Goal: Task Accomplishment & Management: Use online tool/utility

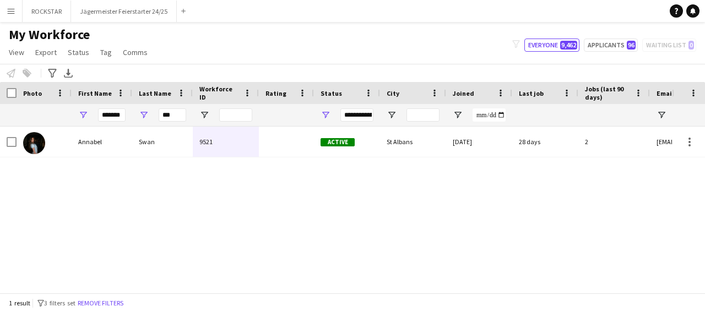
click at [12, 16] on button "Menu" at bounding box center [11, 11] width 22 height 22
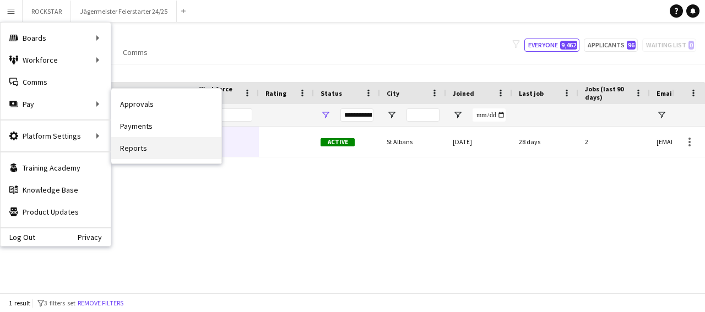
click at [137, 154] on link "Reports" at bounding box center [166, 148] width 110 height 22
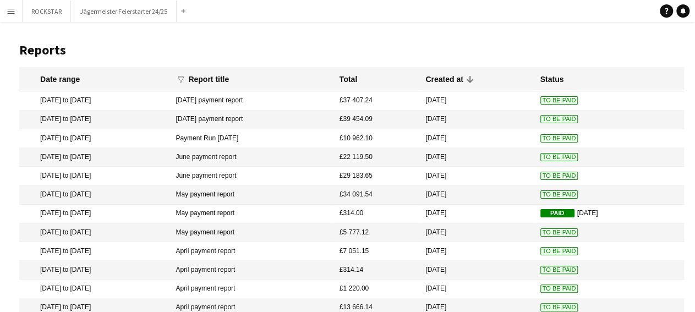
click at [10, 16] on button "Menu" at bounding box center [11, 11] width 22 height 22
click at [10, 9] on app-icon "Menu" at bounding box center [11, 11] width 9 height 9
click at [10, 5] on button "Menu" at bounding box center [11, 11] width 22 height 22
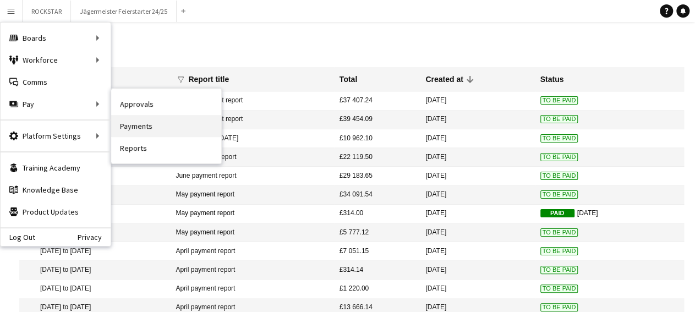
click at [143, 126] on link "Payments" at bounding box center [166, 126] width 110 height 22
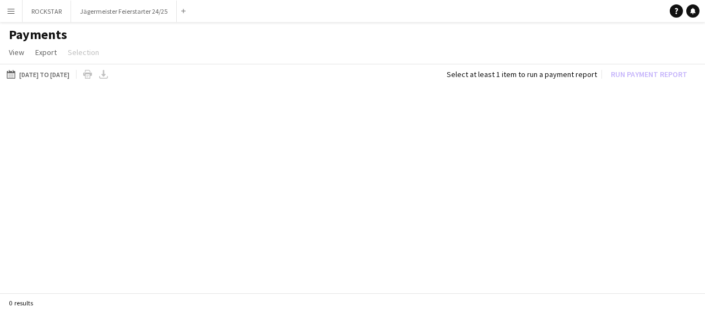
click at [142, 125] on div "Menu Boards Boards Boards All jobs Status Workforce Workforce My Workforce Recr…" at bounding box center [352, 156] width 705 height 312
click at [72, 76] on button "[DATE] to [DATE] [DATE] to [DATE]" at bounding box center [37, 74] width 67 height 13
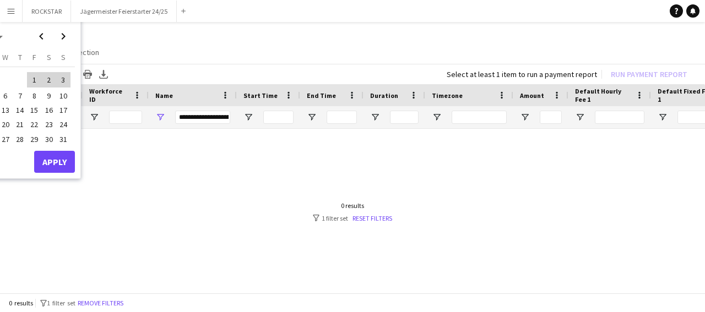
click at [70, 73] on app-daterange-btn "[DATE] to [DATE] [DATE] to [DATE] [DATE] This Week This Month [DATE] Last Week …" at bounding box center [37, 74] width 67 height 13
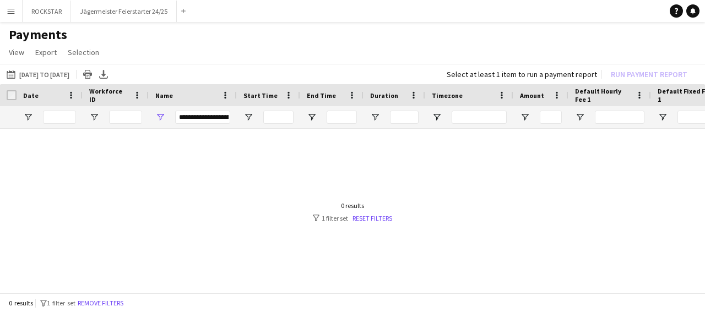
click at [53, 66] on div "[DATE] to [DATE] [DATE] to [DATE] [DATE] This Week This Month [DATE] Last Week …" at bounding box center [352, 74] width 705 height 20
click at [57, 77] on button "[DATE] to [DATE] [DATE] to [DATE]" at bounding box center [37, 74] width 67 height 13
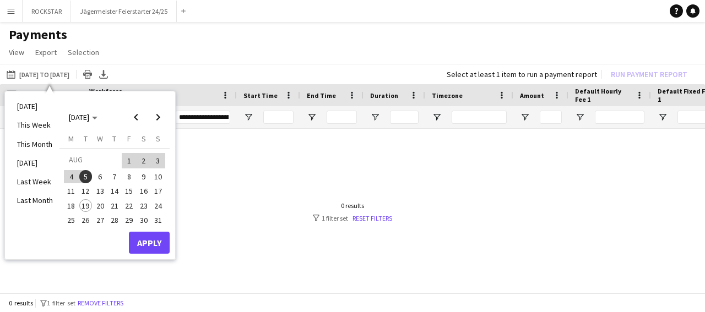
click at [84, 203] on span "19" at bounding box center [85, 205] width 13 height 13
click at [89, 116] on span "[DATE]" at bounding box center [79, 117] width 20 height 10
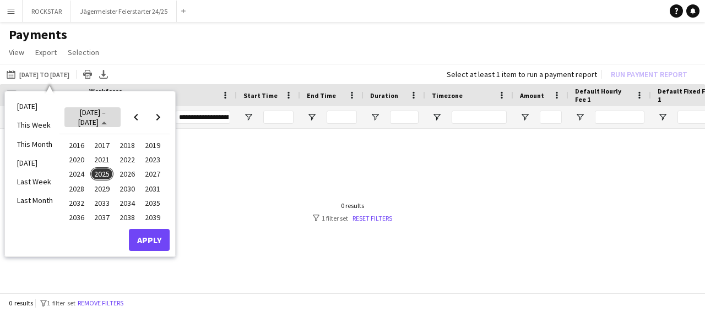
click at [107, 122] on icon "Choose date" at bounding box center [104, 123] width 6 height 3
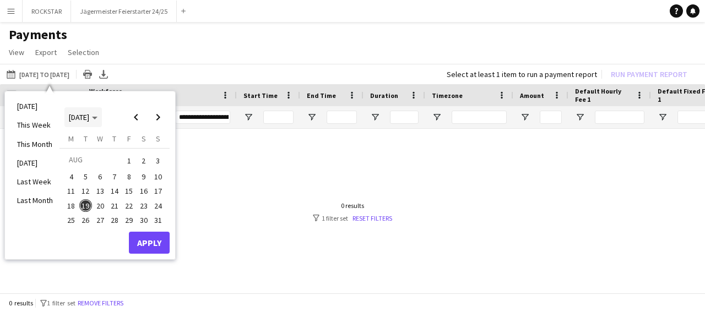
click at [97, 118] on icon "Choose month and year" at bounding box center [95, 118] width 6 height 3
click at [97, 118] on span "[DATE]" at bounding box center [83, 117] width 29 height 10
click at [97, 118] on icon "Choose month and year" at bounding box center [95, 118] width 6 height 3
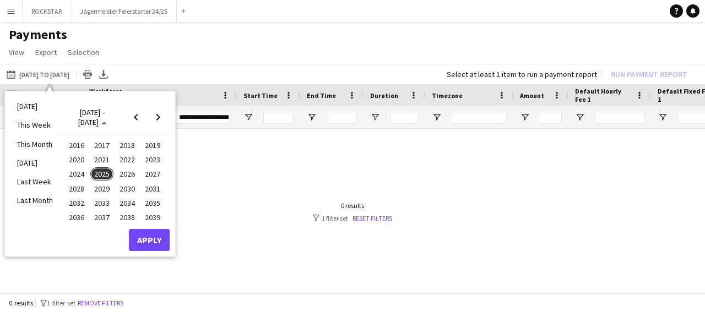
click at [104, 171] on span "2025" at bounding box center [101, 173] width 23 height 13
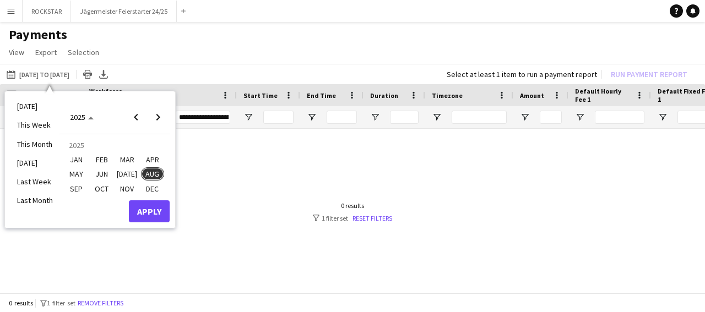
click at [77, 161] on span "JAN" at bounding box center [76, 159] width 23 height 13
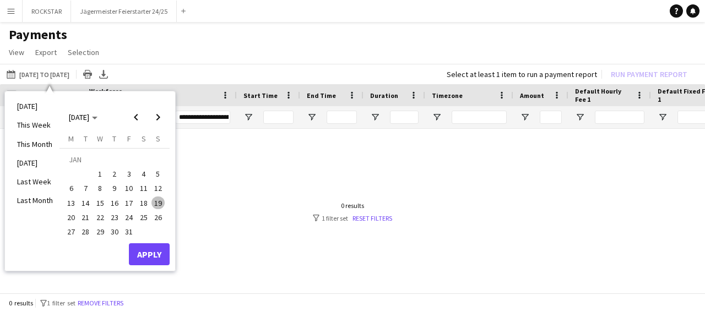
click at [105, 172] on span "1" at bounding box center [100, 173] width 13 height 13
click at [152, 119] on span "Next month" at bounding box center [158, 117] width 22 height 22
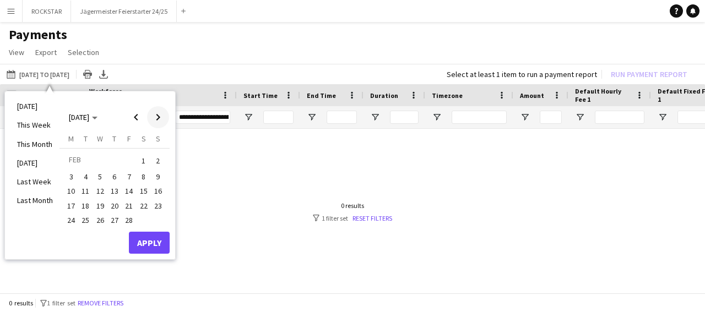
click at [152, 119] on span "Next month" at bounding box center [158, 117] width 22 height 22
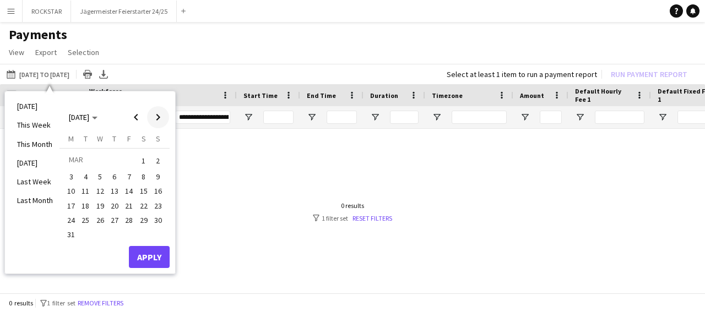
click at [152, 119] on span "Next month" at bounding box center [158, 117] width 22 height 22
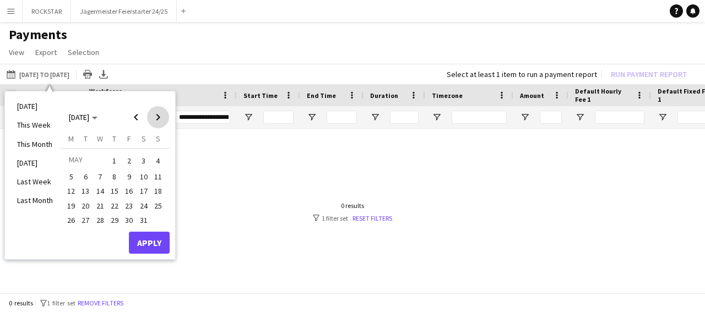
click at [152, 121] on span "Next month" at bounding box center [158, 117] width 22 height 22
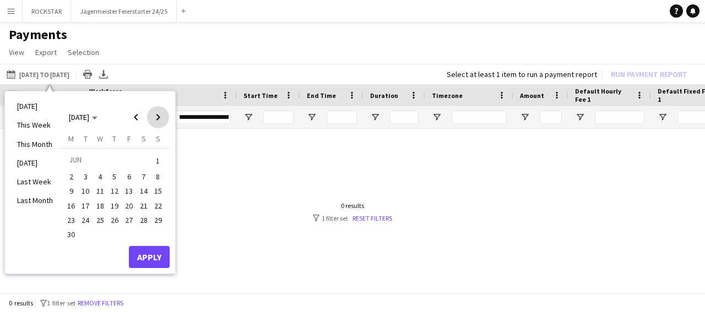
click at [153, 121] on span "Next month" at bounding box center [158, 117] width 22 height 22
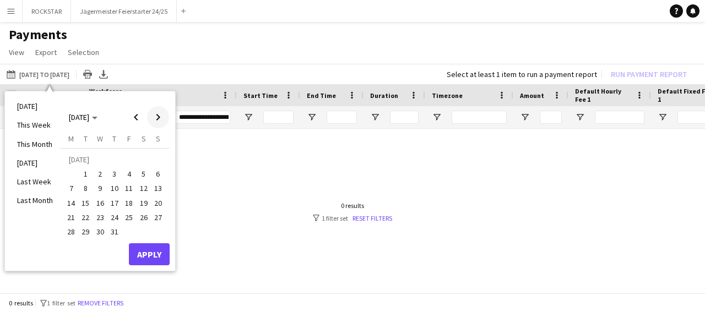
click at [153, 122] on span "Next month" at bounding box center [158, 117] width 22 height 22
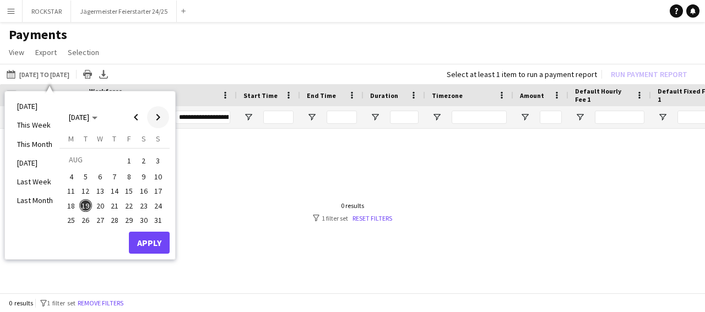
click at [153, 122] on span "Next month" at bounding box center [158, 117] width 22 height 22
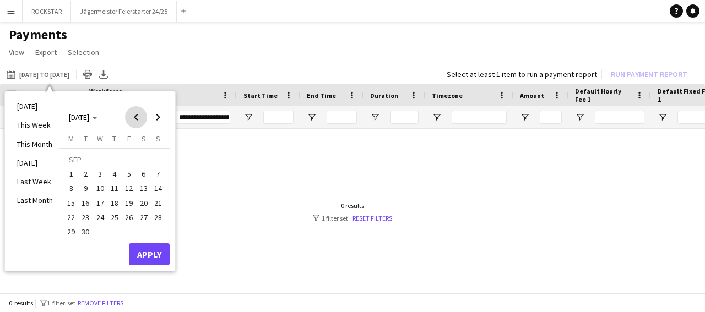
click at [133, 123] on span "Previous month" at bounding box center [136, 117] width 22 height 22
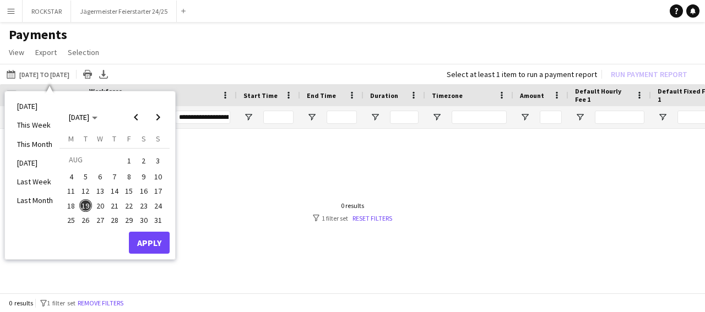
click at [86, 202] on span "19" at bounding box center [85, 205] width 13 height 13
click at [146, 236] on button "Apply" at bounding box center [149, 243] width 41 height 22
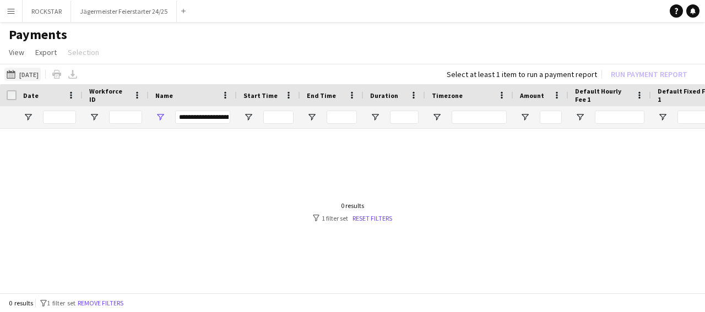
click at [37, 71] on button "[DATE] to [DATE] [DATE]" at bounding box center [22, 74] width 36 height 13
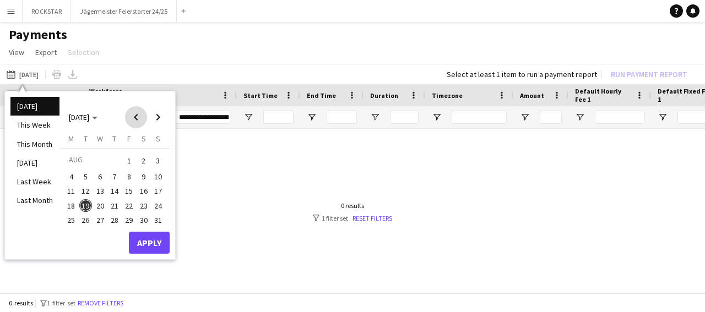
click at [131, 117] on span "Previous month" at bounding box center [136, 117] width 22 height 22
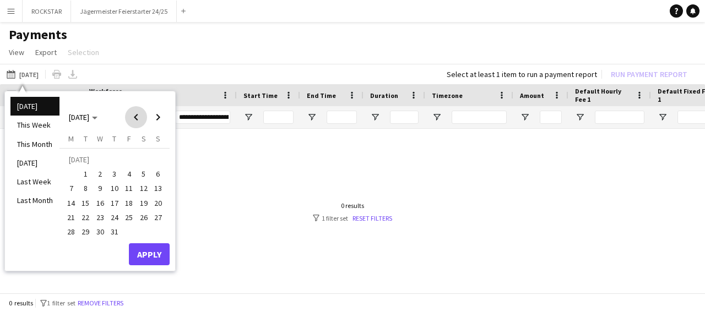
click at [131, 117] on span "Previous month" at bounding box center [136, 117] width 22 height 22
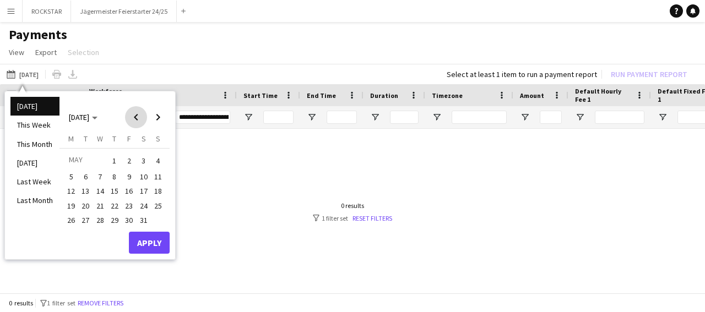
click at [131, 117] on span "Previous month" at bounding box center [136, 117] width 22 height 22
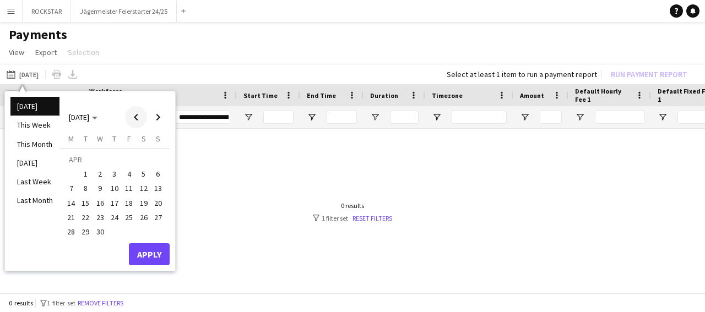
click at [131, 117] on span "Previous month" at bounding box center [136, 117] width 22 height 22
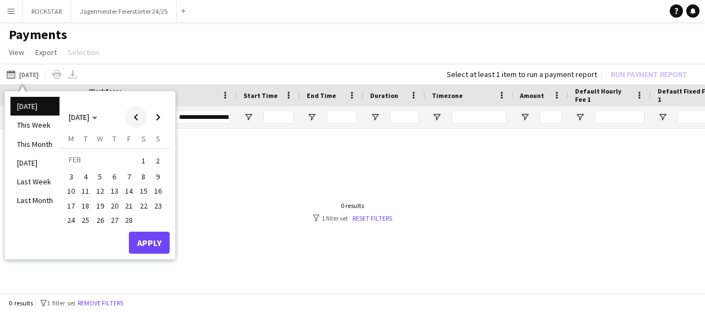
click at [131, 117] on span "Previous month" at bounding box center [136, 117] width 22 height 22
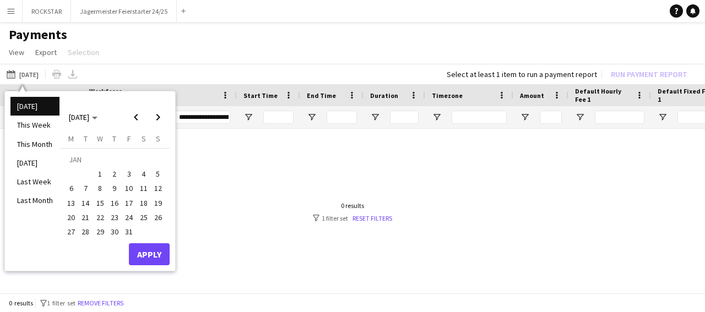
click at [102, 178] on span "1" at bounding box center [100, 173] width 13 height 13
click at [155, 125] on span "Next month" at bounding box center [158, 117] width 22 height 22
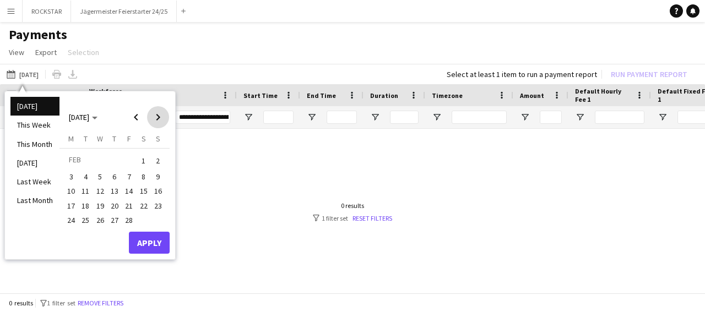
click at [155, 125] on span "Next month" at bounding box center [158, 117] width 22 height 22
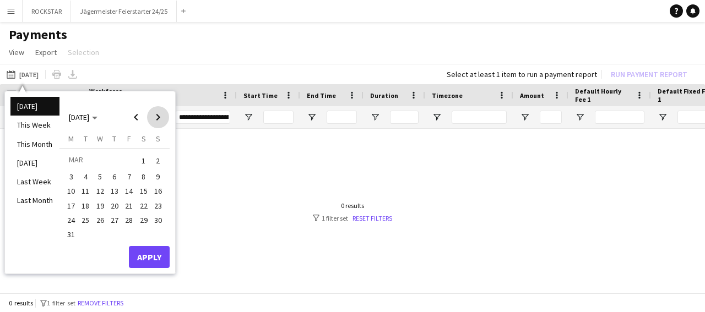
click at [155, 125] on span "Next month" at bounding box center [158, 117] width 22 height 22
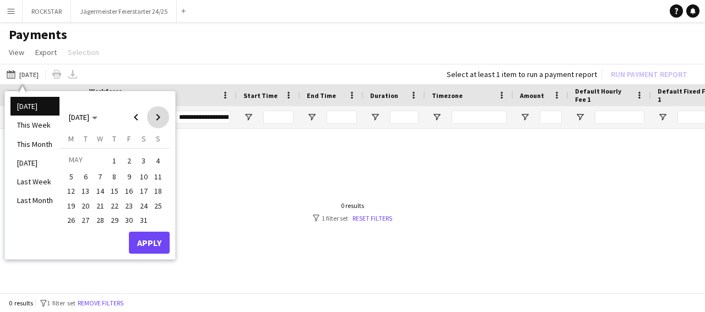
click at [155, 125] on span "Next month" at bounding box center [158, 117] width 22 height 22
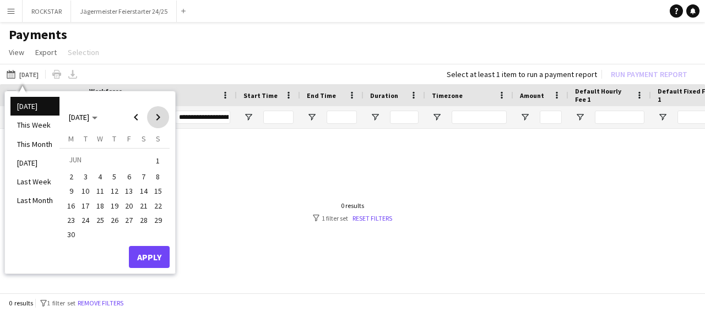
click at [155, 125] on span "Next month" at bounding box center [158, 117] width 22 height 22
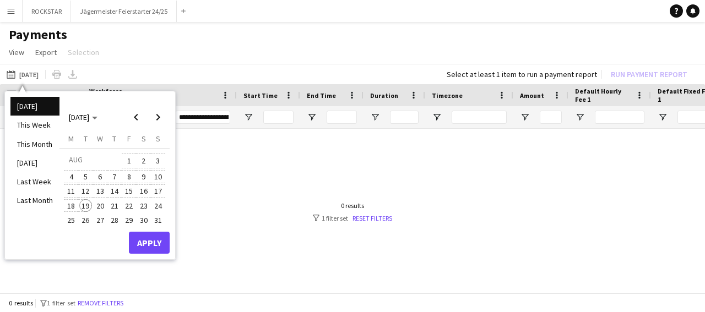
click at [86, 205] on span "19" at bounding box center [85, 205] width 13 height 13
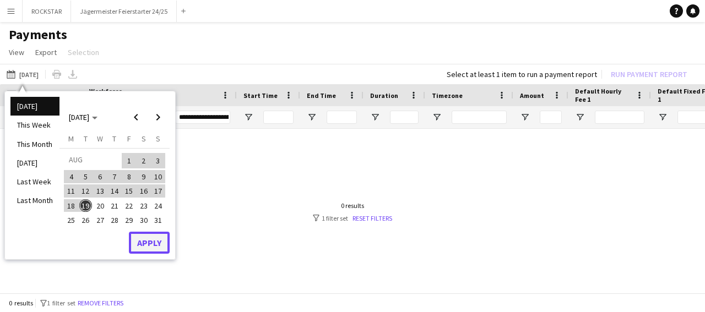
click at [156, 237] on button "Apply" at bounding box center [149, 243] width 41 height 22
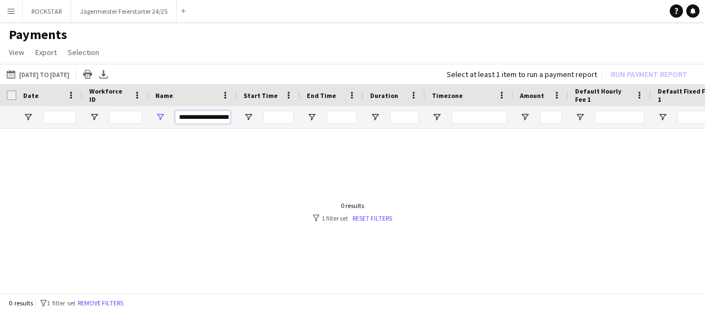
drag, startPoint x: 177, startPoint y: 114, endPoint x: 235, endPoint y: 114, distance: 58.4
click at [235, 114] on div at bounding box center [193, 117] width 88 height 22
drag, startPoint x: 178, startPoint y: 120, endPoint x: 235, endPoint y: 116, distance: 57.4
click at [237, 112] on div at bounding box center [193, 117] width 88 height 22
click at [230, 118] on input "Name Filter Input" at bounding box center [202, 117] width 55 height 13
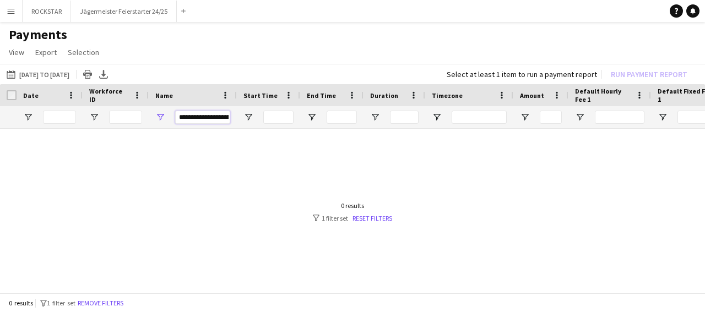
drag, startPoint x: 229, startPoint y: 118, endPoint x: 145, endPoint y: 135, distance: 85.5
click at [175, 124] on input "Name Filter Input" at bounding box center [202, 117] width 55 height 13
drag, startPoint x: 227, startPoint y: 118, endPoint x: 139, endPoint y: 135, distance: 89.7
click at [175, 124] on input "Name Filter Input" at bounding box center [202, 117] width 55 height 13
drag, startPoint x: 198, startPoint y: 124, endPoint x: 119, endPoint y: 143, distance: 80.9
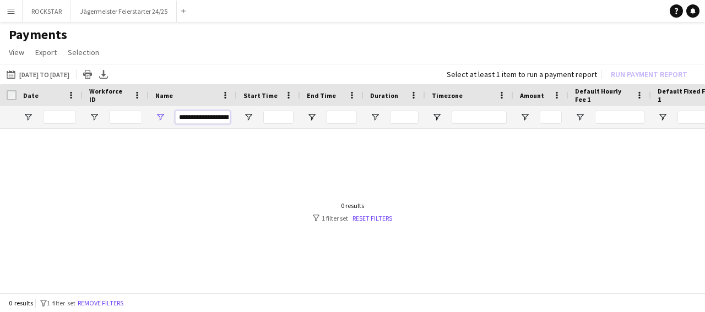
click at [149, 128] on div at bounding box center [193, 117] width 88 height 22
type input "**********"
drag, startPoint x: 233, startPoint y: 118, endPoint x: 116, endPoint y: 136, distance: 119.2
click at [115, 136] on div "Date Workforce ID Name" at bounding box center [352, 189] width 705 height 211
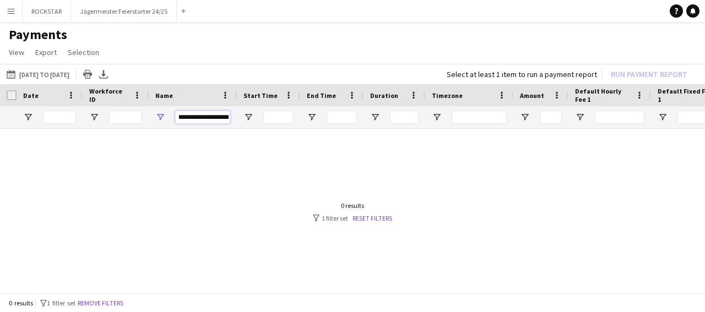
drag, startPoint x: 180, startPoint y: 116, endPoint x: 247, endPoint y: 116, distance: 67.2
click at [230, 116] on input "Name Filter Input" at bounding box center [202, 117] width 55 height 13
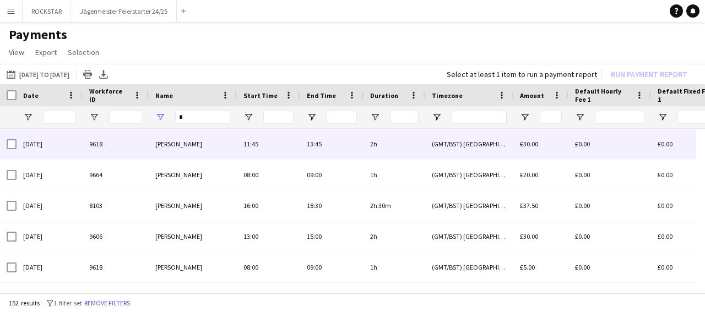
click at [193, 147] on span "[PERSON_NAME]" at bounding box center [178, 144] width 47 height 8
